Goal: Find specific page/section: Find specific page/section

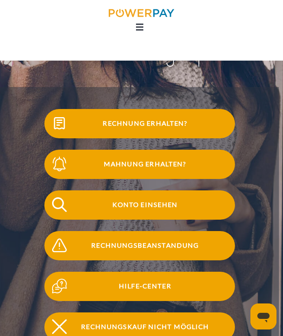
scroll to position [48, 0]
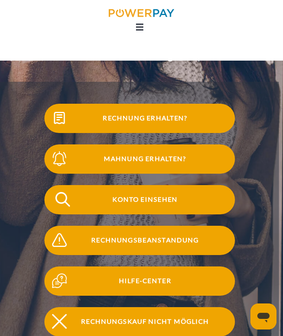
click at [140, 207] on span "Konto einsehen" at bounding box center [144, 199] width 179 height 29
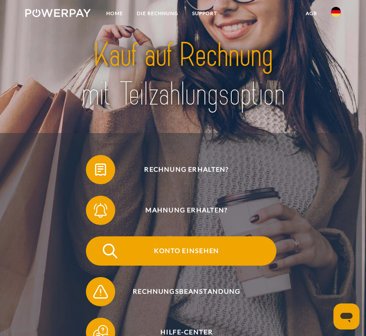
click at [183, 249] on span "Konto einsehen" at bounding box center [185, 250] width 179 height 29
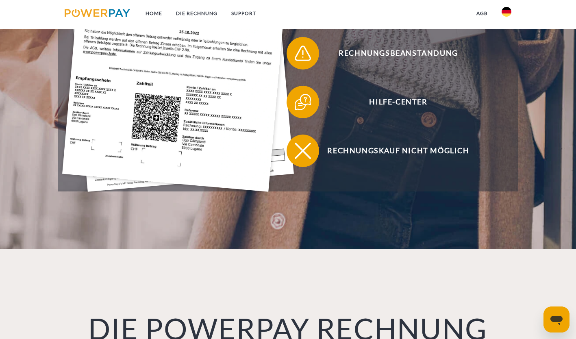
scroll to position [323, 0]
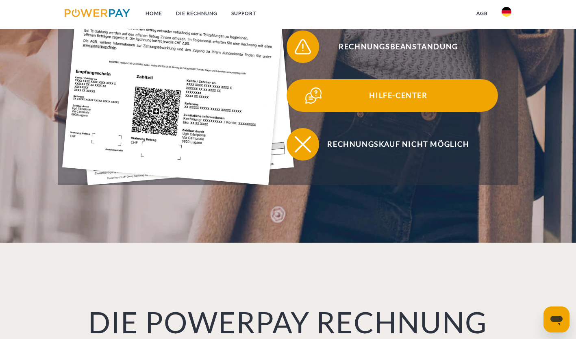
click at [405, 112] on span "Hilfe-Center" at bounding box center [398, 95] width 199 height 33
